Goal: Entertainment & Leisure: Consume media (video, audio)

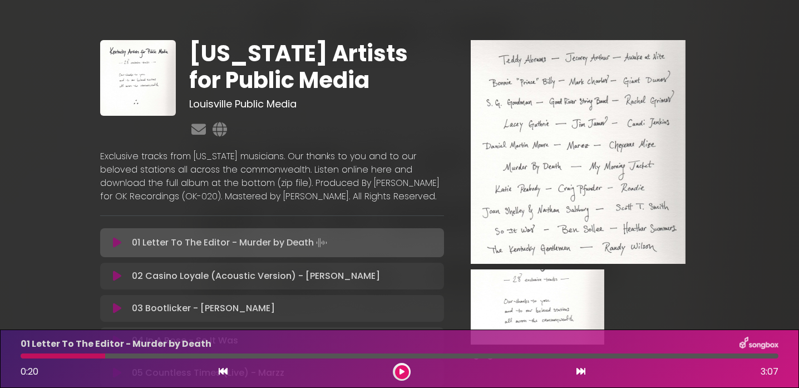
click at [401, 372] on icon at bounding box center [401, 371] width 5 height 7
click at [37, 354] on div at bounding box center [63, 355] width 85 height 5
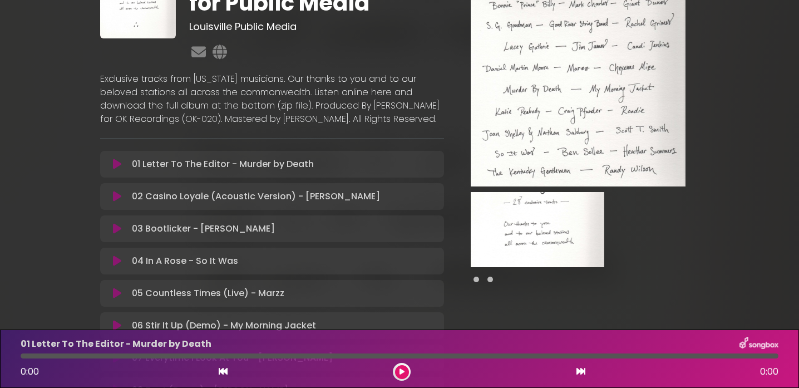
scroll to position [155, 0]
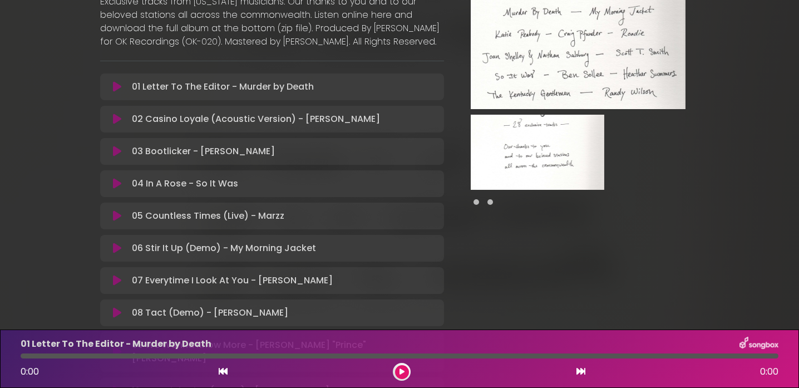
click at [399, 369] on icon at bounding box center [401, 371] width 5 height 7
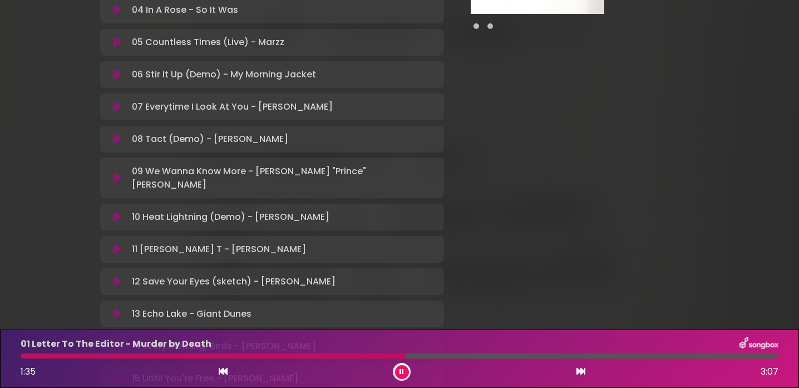
scroll to position [334, 0]
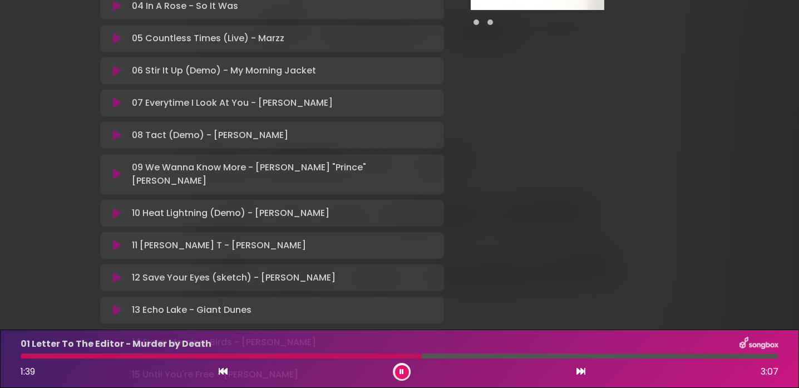
click at [113, 108] on icon at bounding box center [117, 102] width 8 height 11
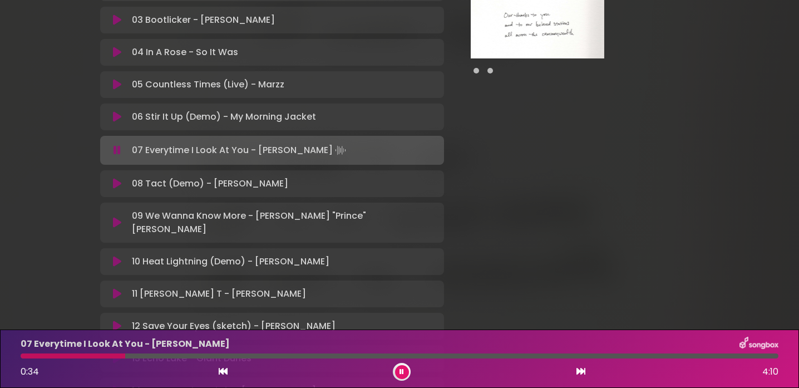
scroll to position [285, 0]
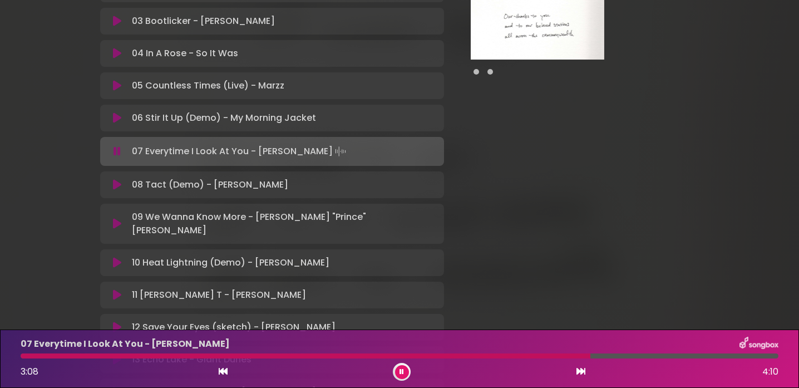
click at [115, 123] on icon at bounding box center [117, 117] width 8 height 11
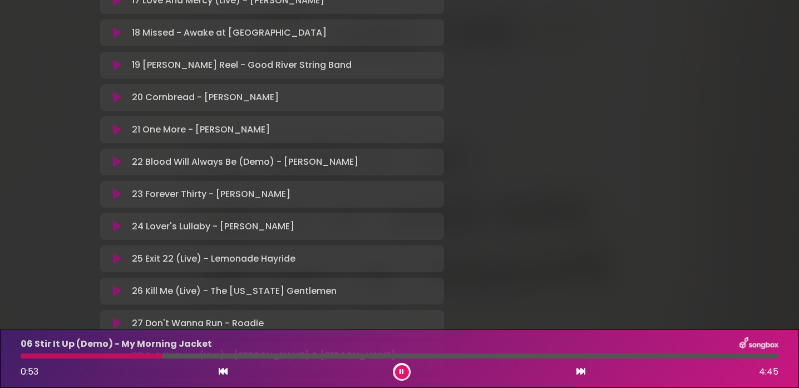
scroll to position [742, 0]
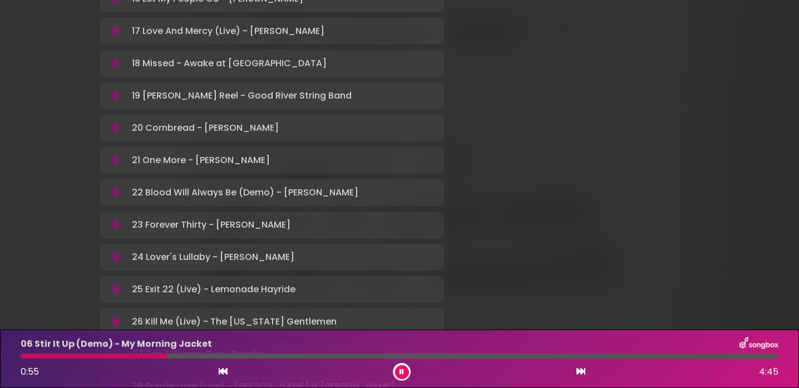
click at [116, 194] on icon at bounding box center [117, 192] width 8 height 11
